Goal: Navigation & Orientation: Find specific page/section

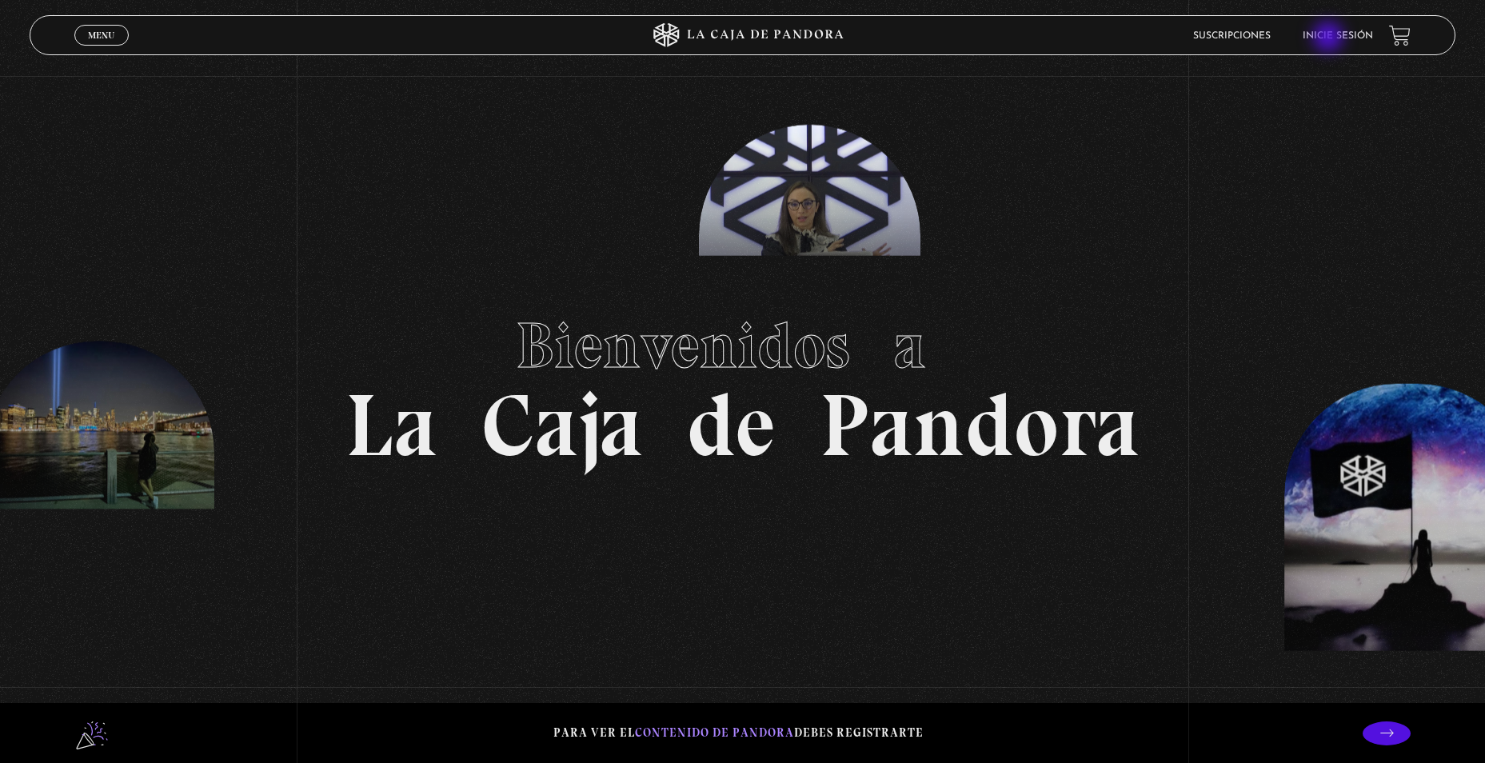
click at [1330, 38] on link "Inicie sesión" at bounding box center [1338, 36] width 70 height 10
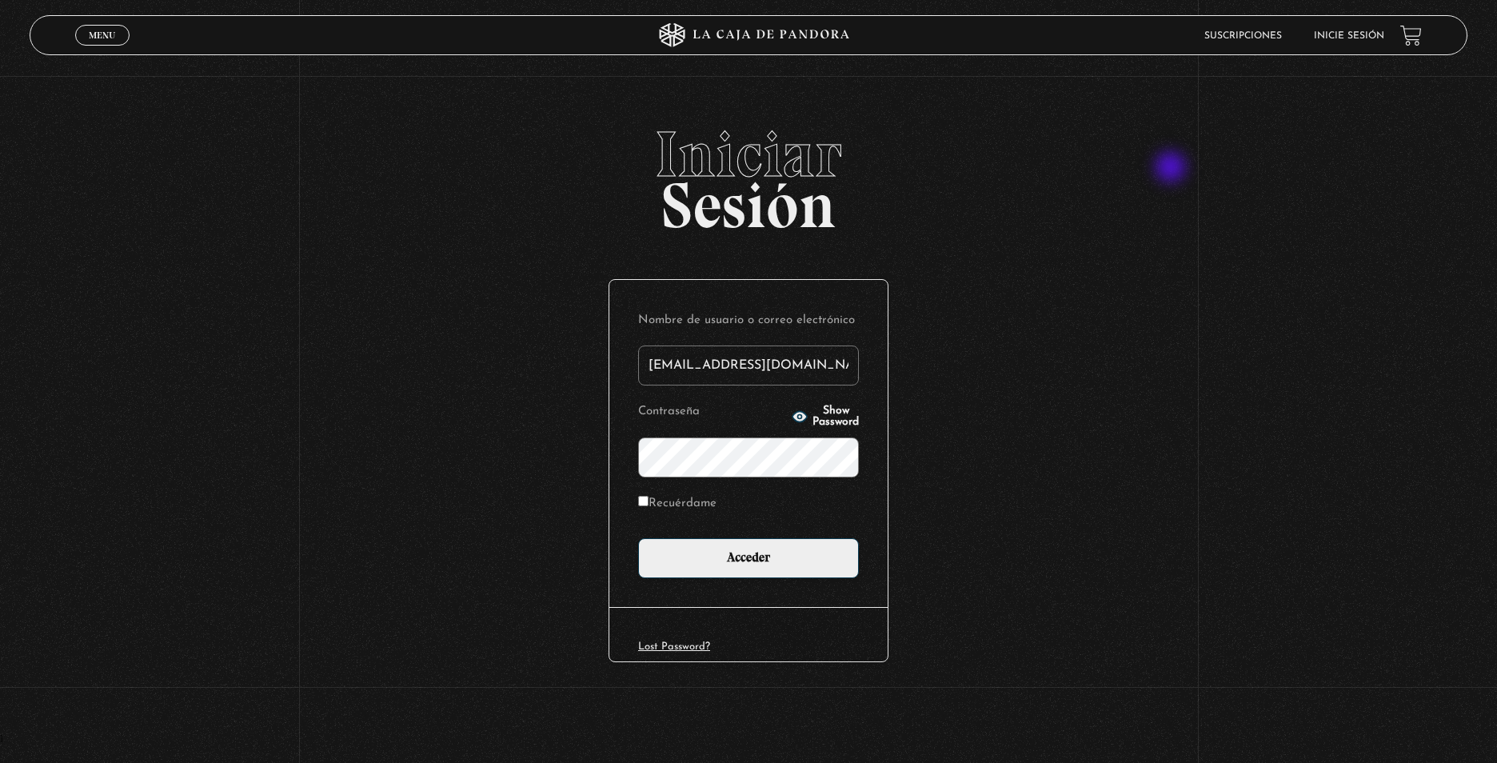
type input "ale.98-@hotmail.com"
click at [638, 538] on input "Acceder" at bounding box center [748, 558] width 221 height 40
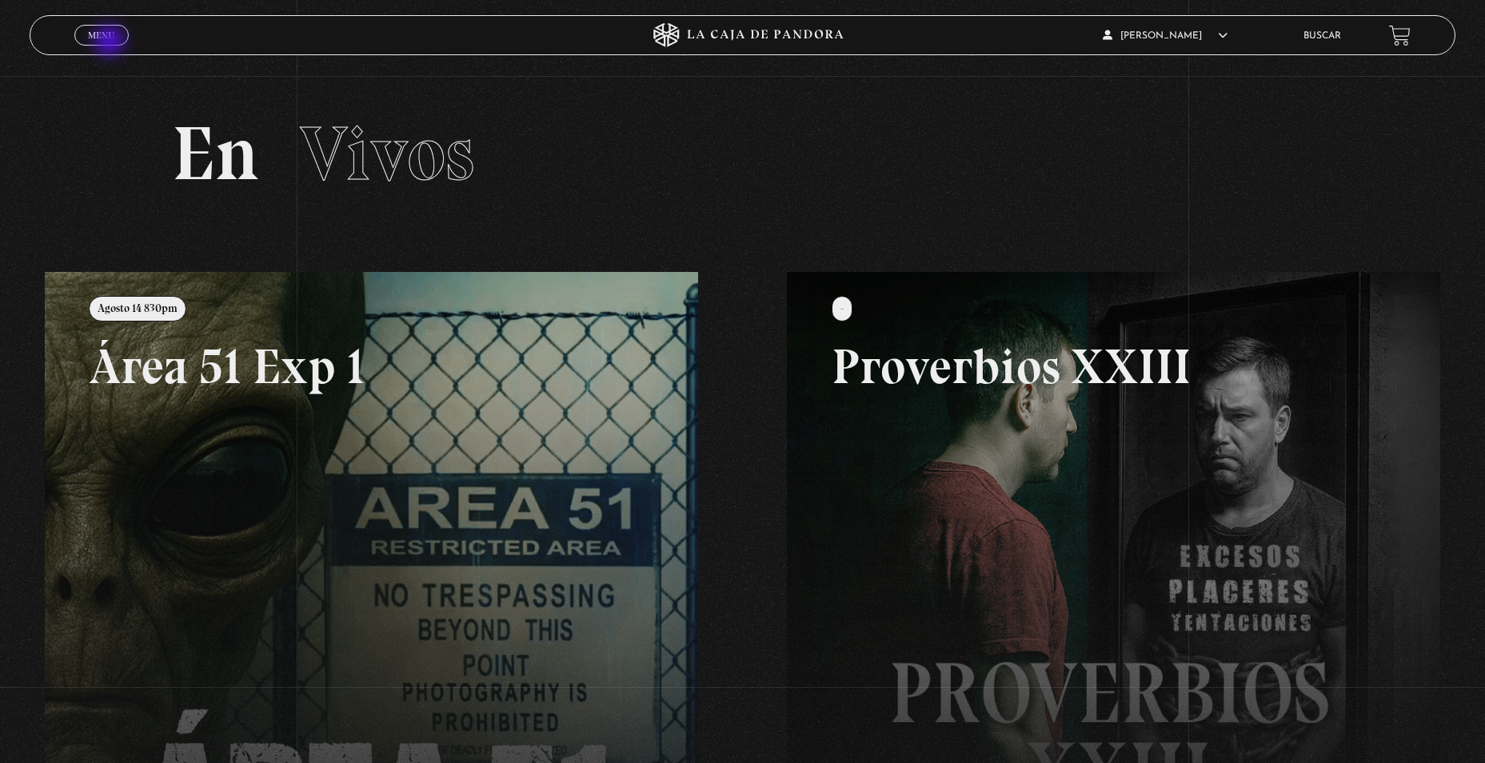
click at [111, 42] on link "Menu Cerrar" at bounding box center [101, 35] width 54 height 21
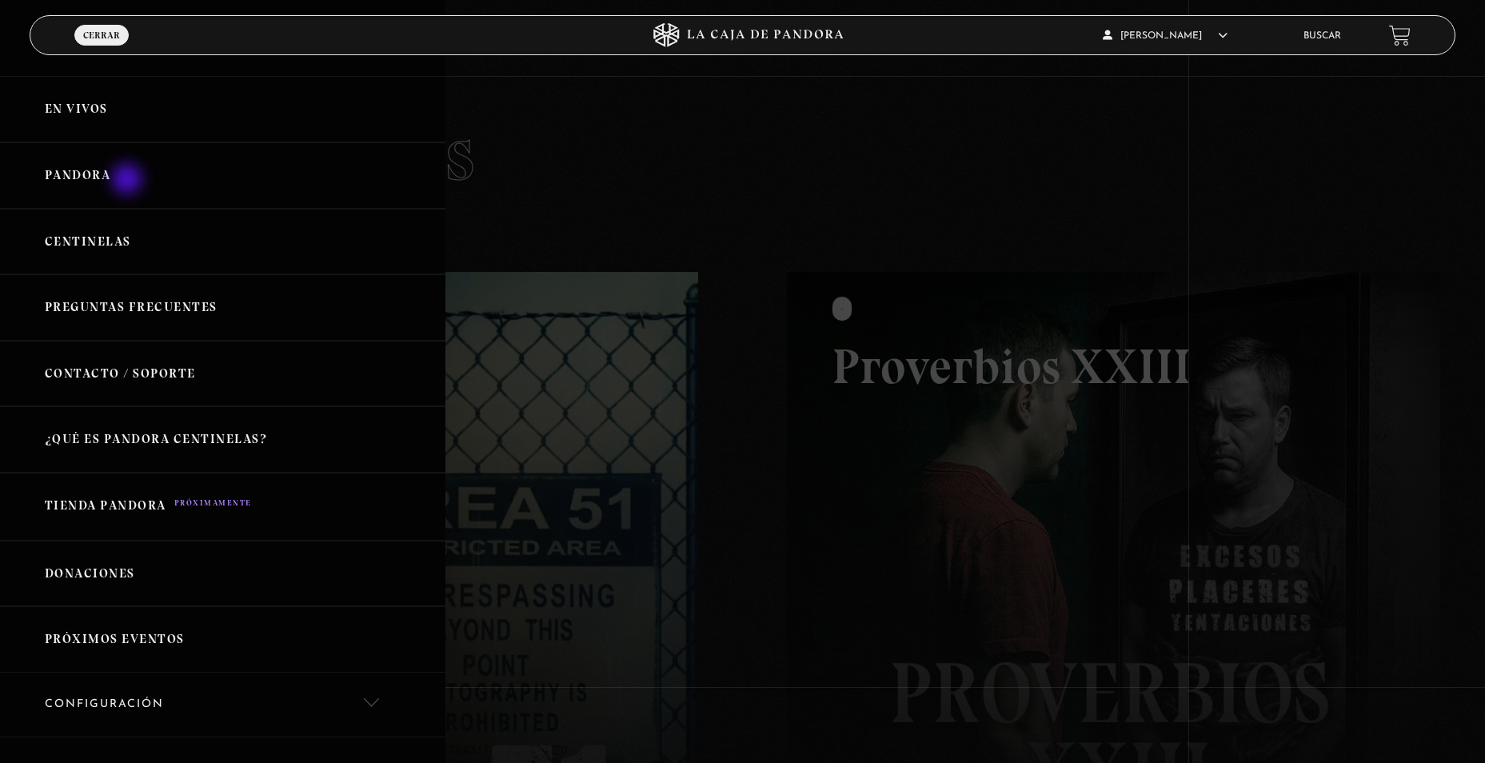
click at [129, 181] on link "Pandora" at bounding box center [223, 175] width 446 height 66
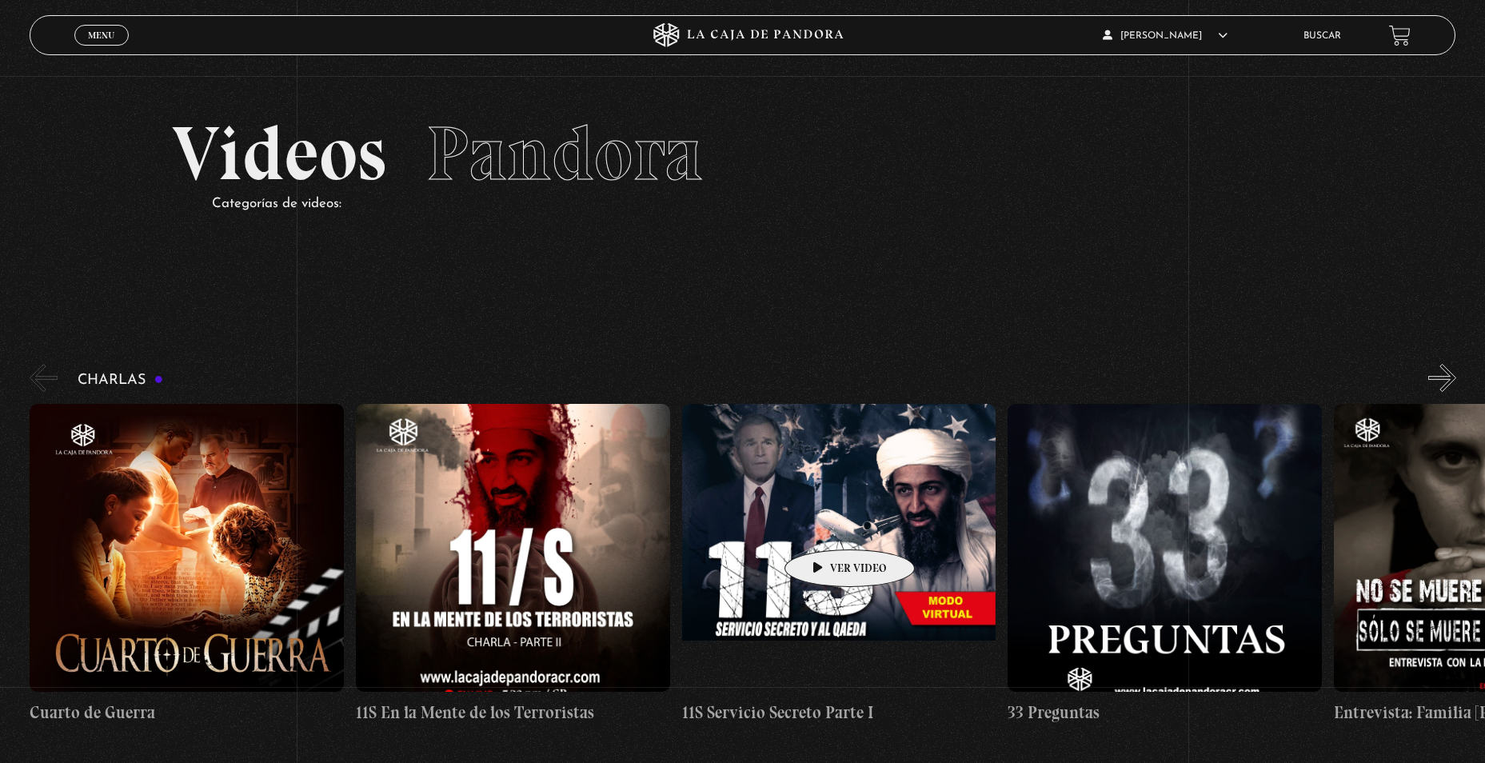
click at [825, 526] on figure at bounding box center [839, 548] width 314 height 288
